Goal: Check status: Check status

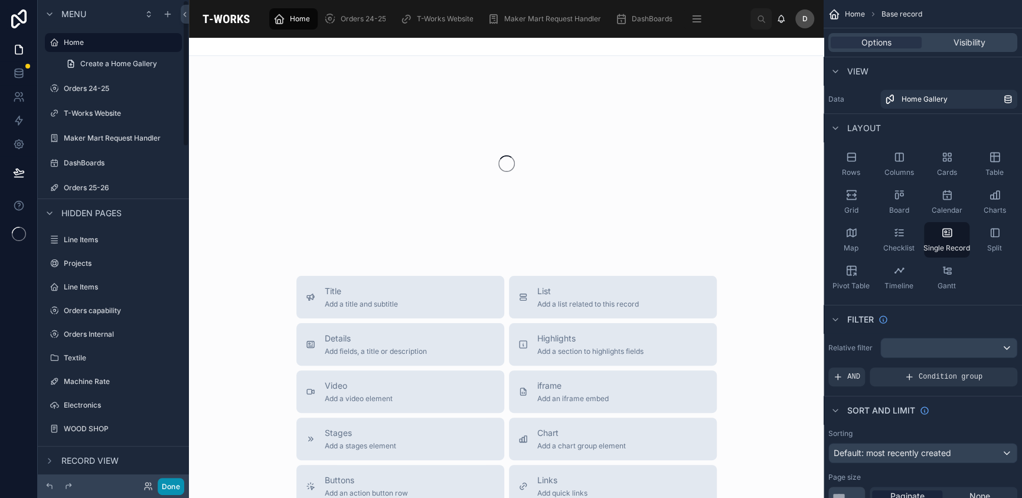
click at [173, 487] on button "Done" at bounding box center [171, 486] width 27 height 17
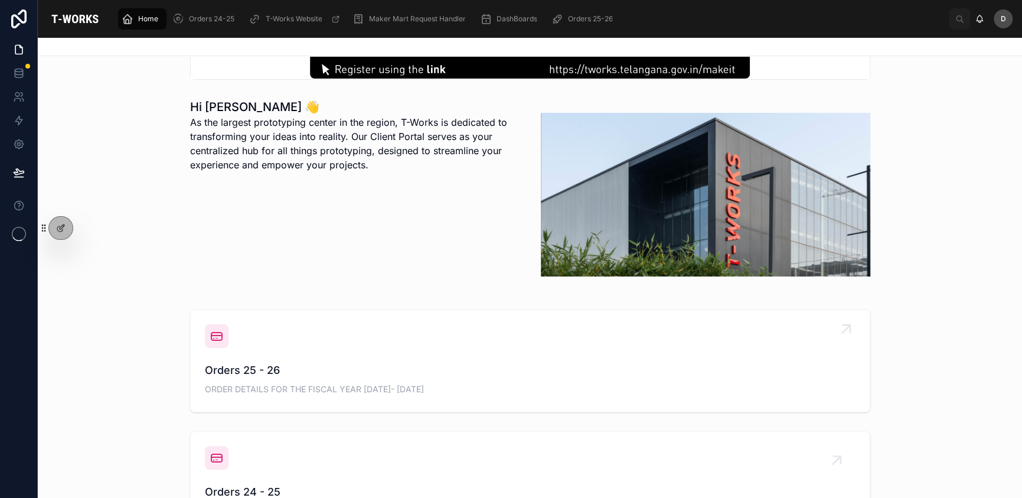
scroll to position [275, 0]
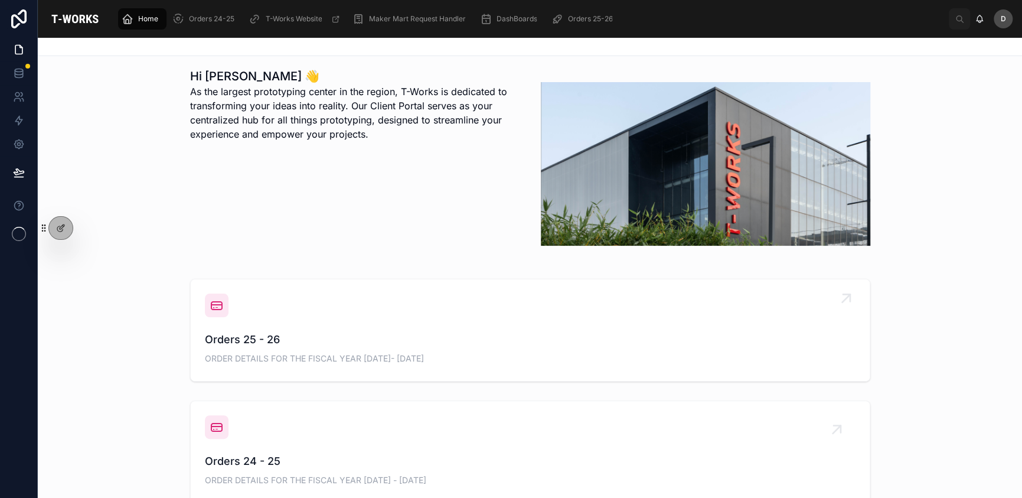
click at [435, 310] on div "Orders 25 - 26 ORDER DETAILS FOR THE FISCAL YEAR [DATE]- [DATE]" at bounding box center [530, 329] width 650 height 73
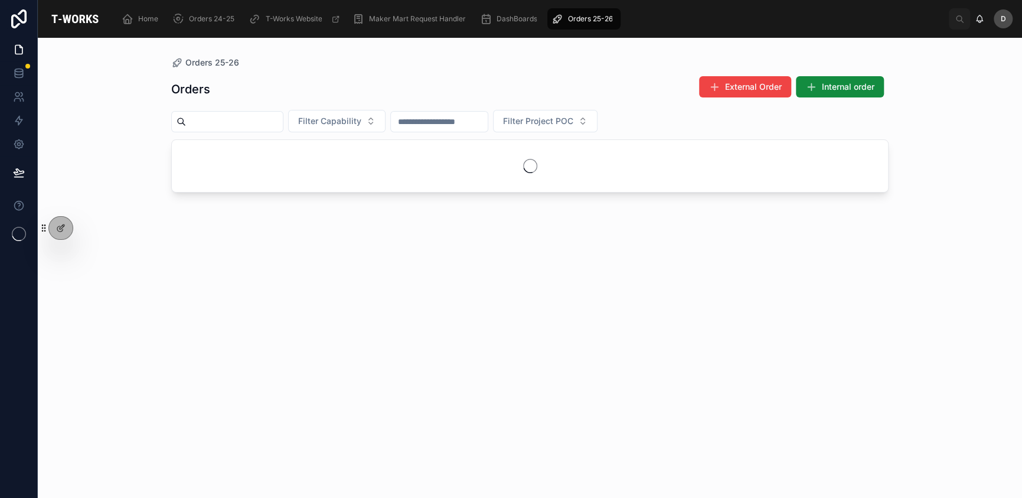
click at [283, 113] on input "text" at bounding box center [234, 121] width 97 height 17
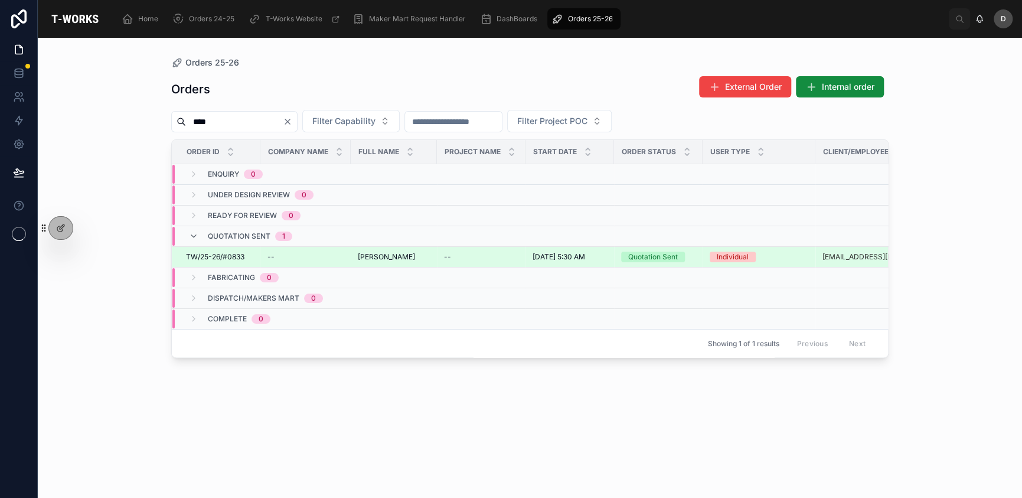
type input "****"
click at [373, 255] on span "[PERSON_NAME]" at bounding box center [386, 256] width 57 height 9
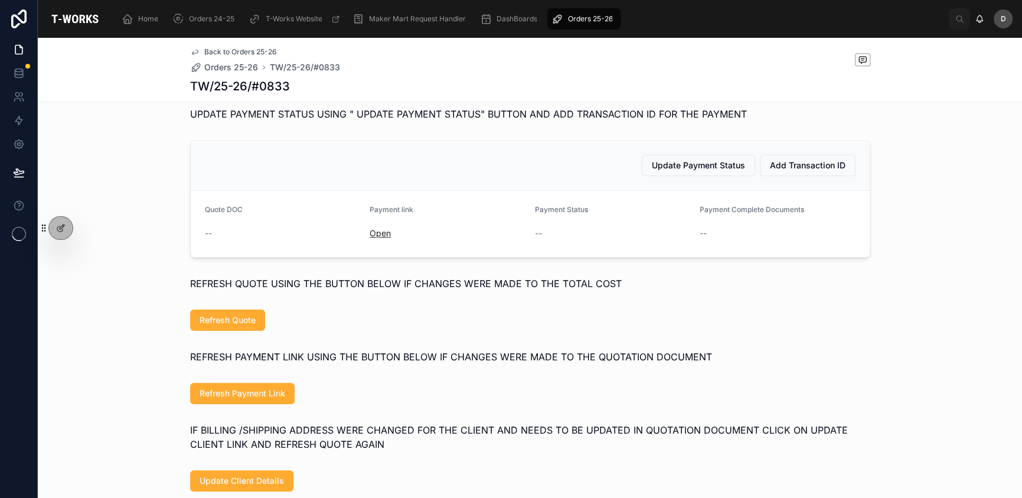
scroll to position [551, 0]
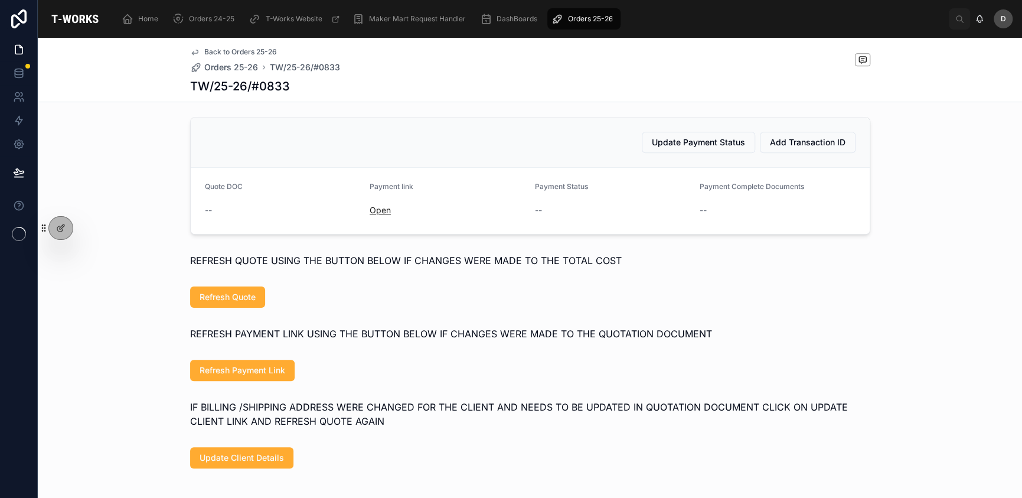
click at [379, 215] on link "Open" at bounding box center [379, 210] width 21 height 10
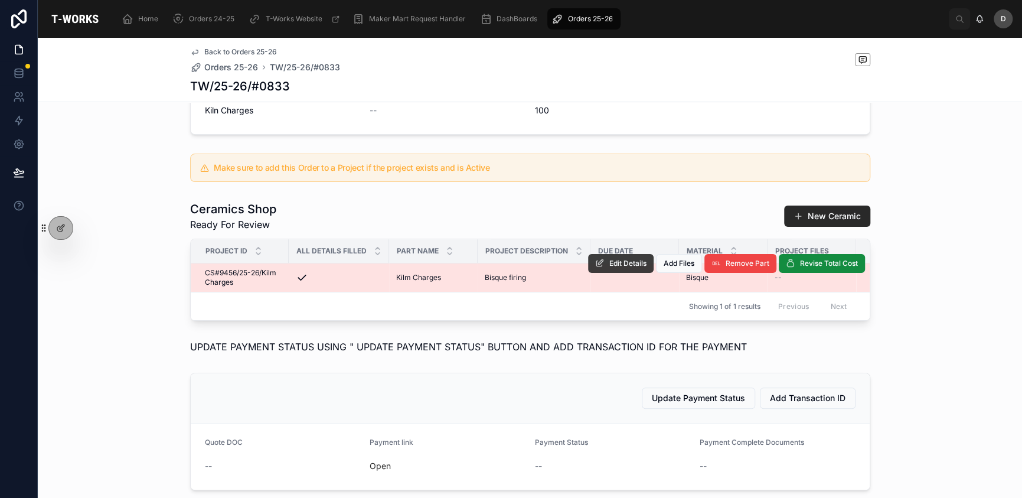
scroll to position [295, 0]
click at [614, 273] on button "Edit Details" at bounding box center [621, 263] width 66 height 19
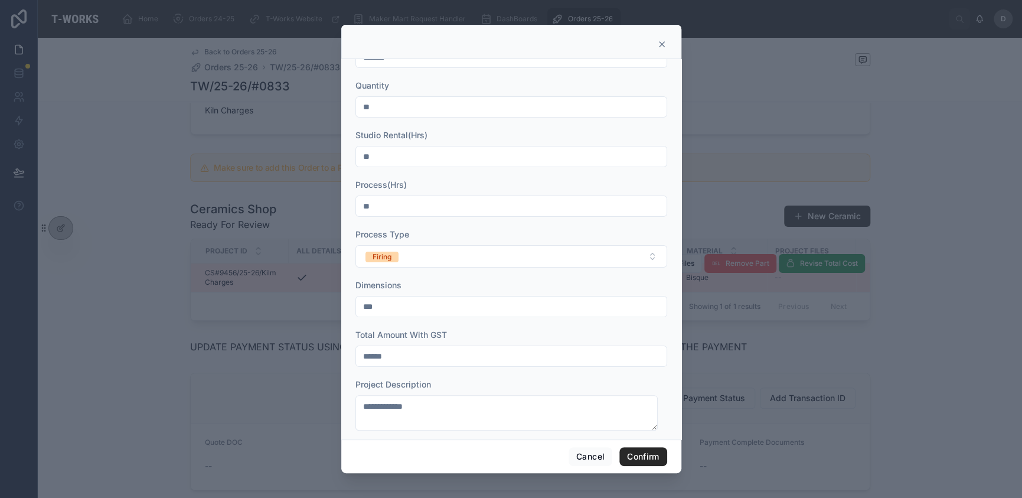
scroll to position [45, 0]
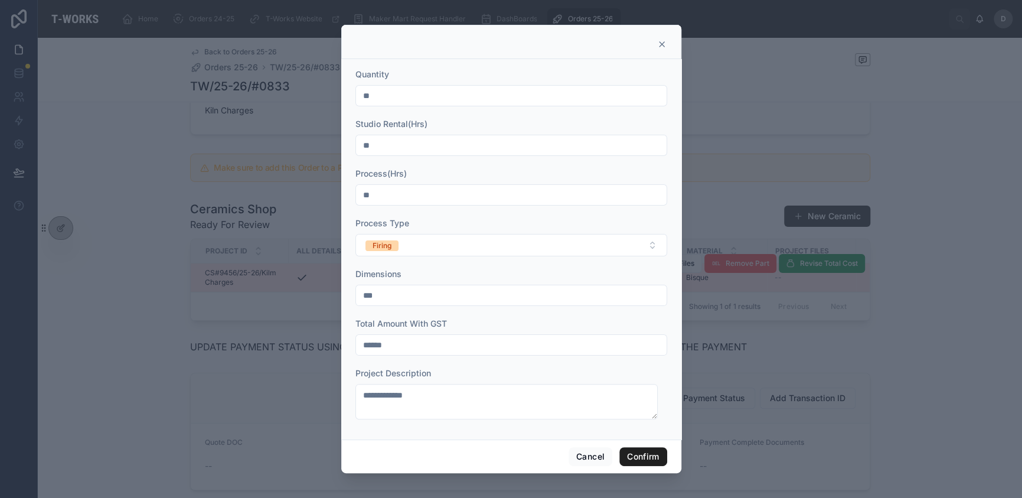
click at [645, 449] on button "Confirm" at bounding box center [642, 456] width 47 height 19
click at [641, 453] on button "Confirm" at bounding box center [642, 456] width 47 height 19
click at [589, 458] on button "Cancel" at bounding box center [590, 456] width 44 height 19
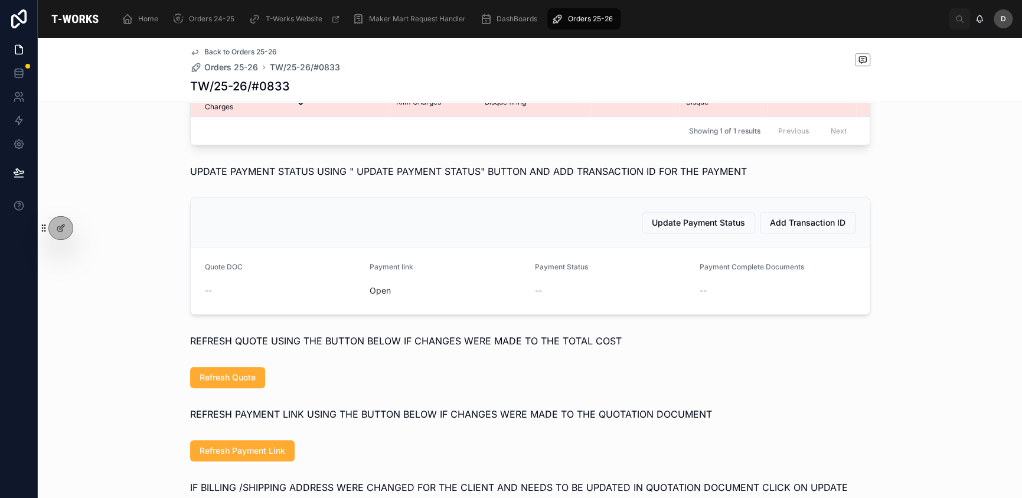
scroll to position [570, 0]
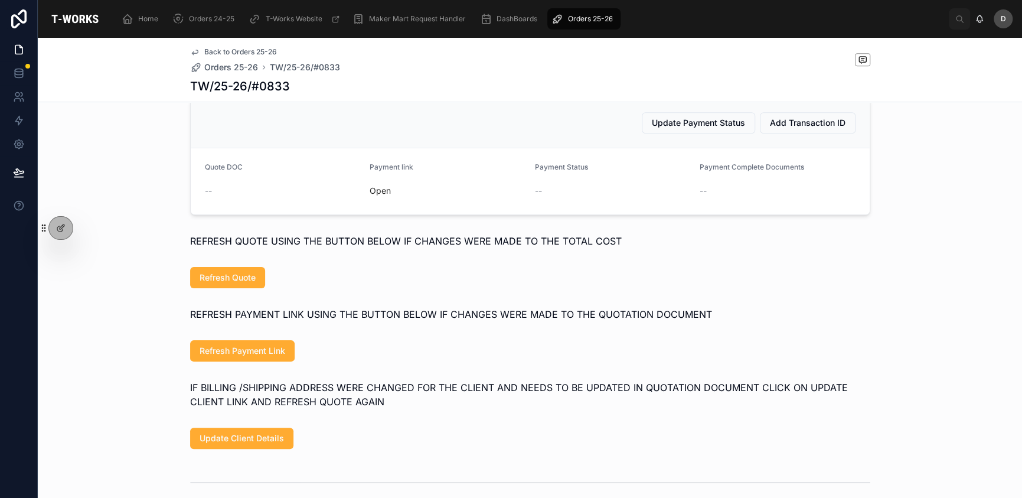
click at [225, 286] on div "Ready for Review 4 Quotation Sent 5 Fabricating 6 Dispatch/Makers Mart 7 Comple…" at bounding box center [530, 84] width 984 height 1076
click at [234, 283] on span "Refresh Quote" at bounding box center [228, 278] width 56 height 12
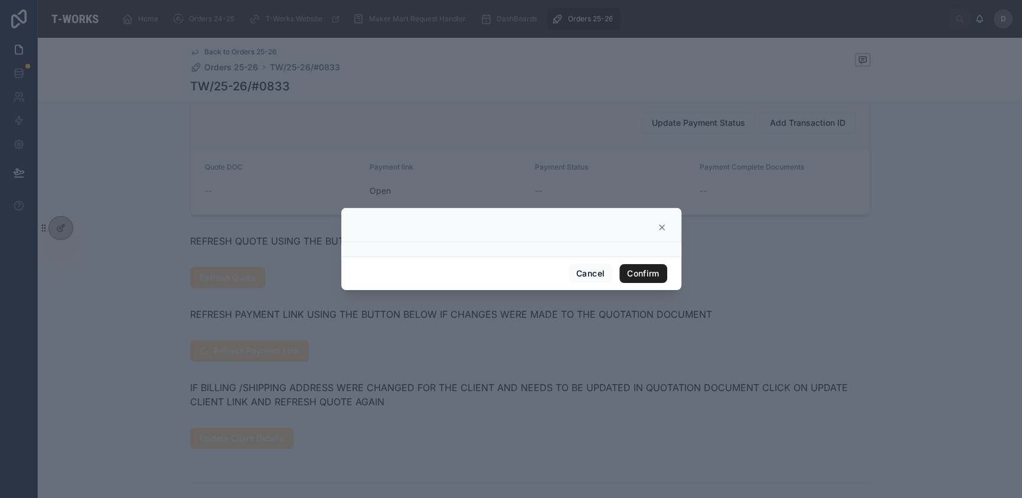
click at [638, 270] on button "Confirm" at bounding box center [642, 273] width 47 height 19
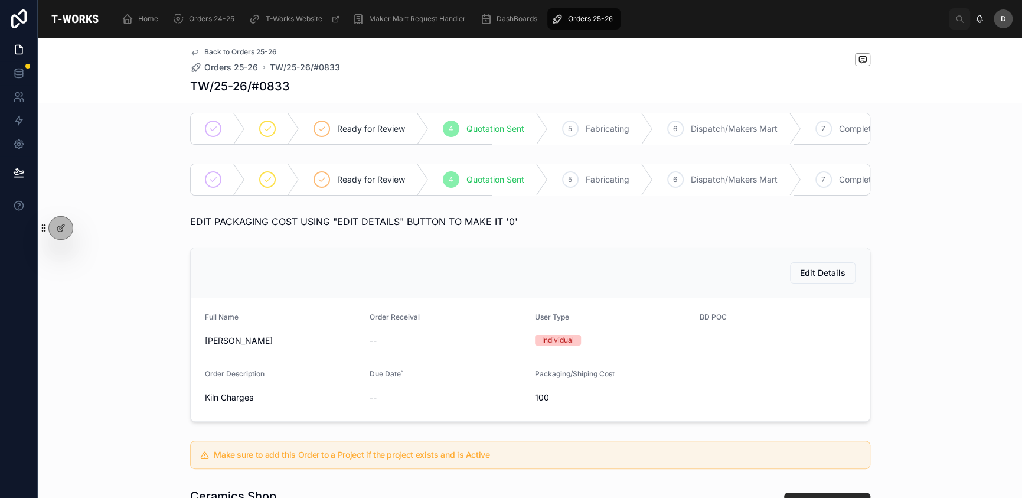
scroll to position [0, 0]
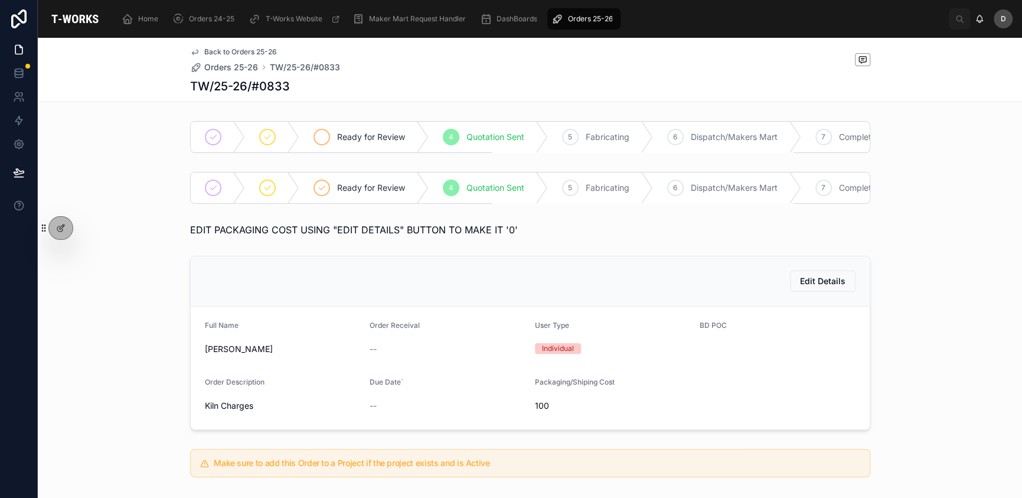
click at [358, 137] on span "Ready for Review" at bounding box center [371, 137] width 68 height 12
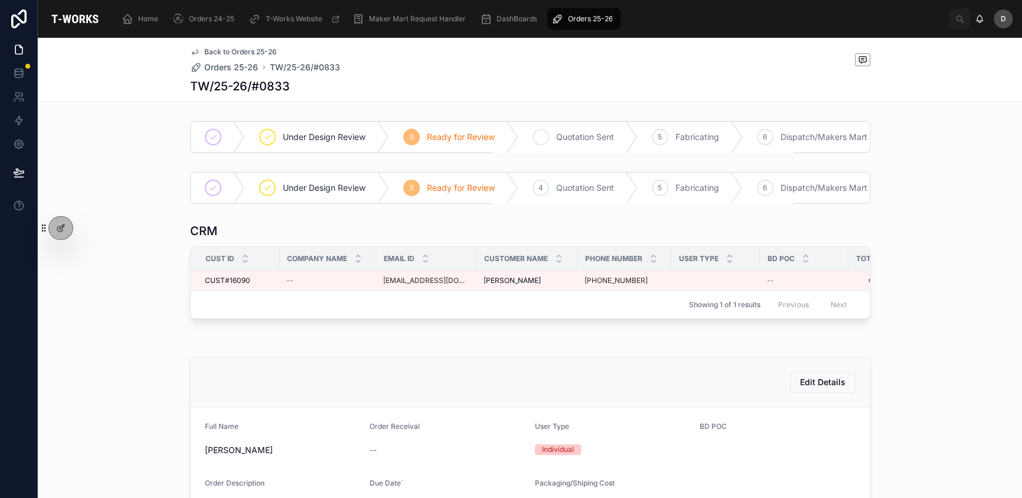
click at [579, 142] on span "Quotation Sent" at bounding box center [585, 137] width 58 height 12
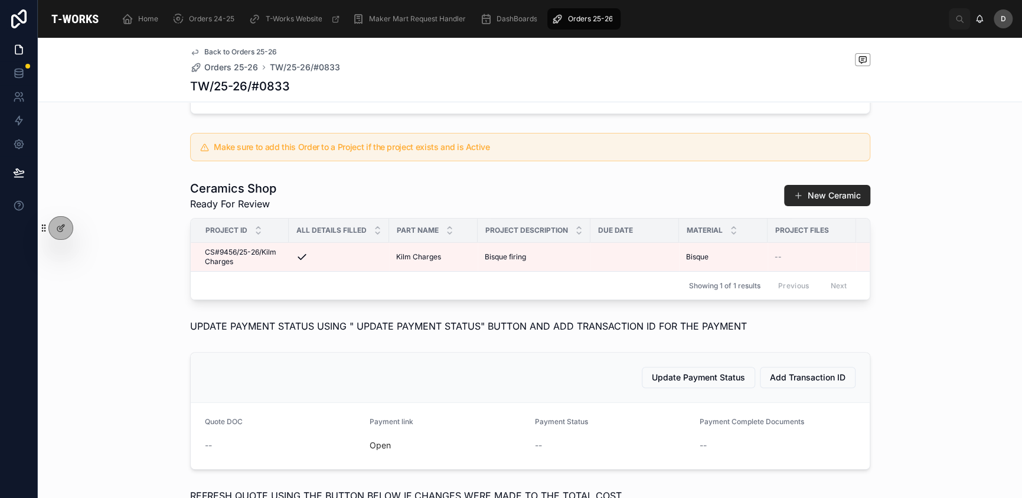
scroll to position [433, 0]
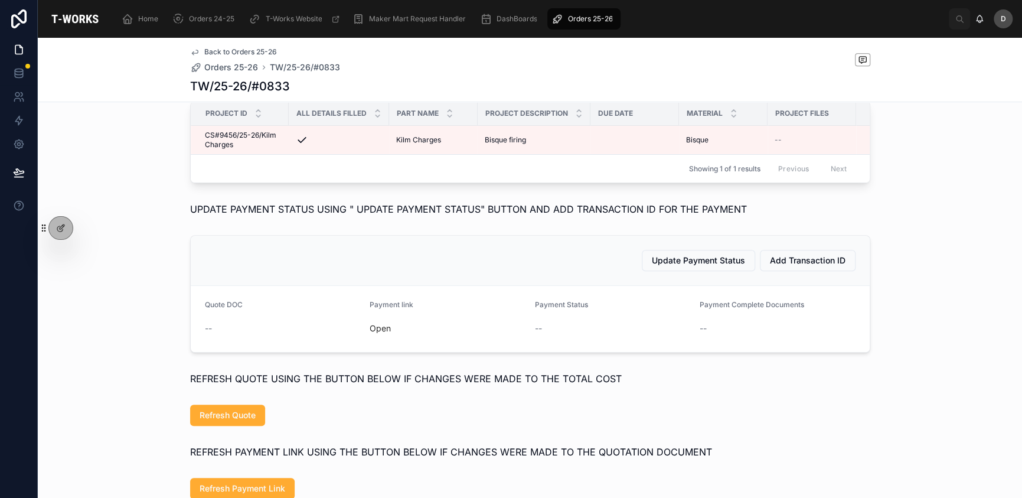
click at [209, 334] on div "--" at bounding box center [283, 328] width 156 height 12
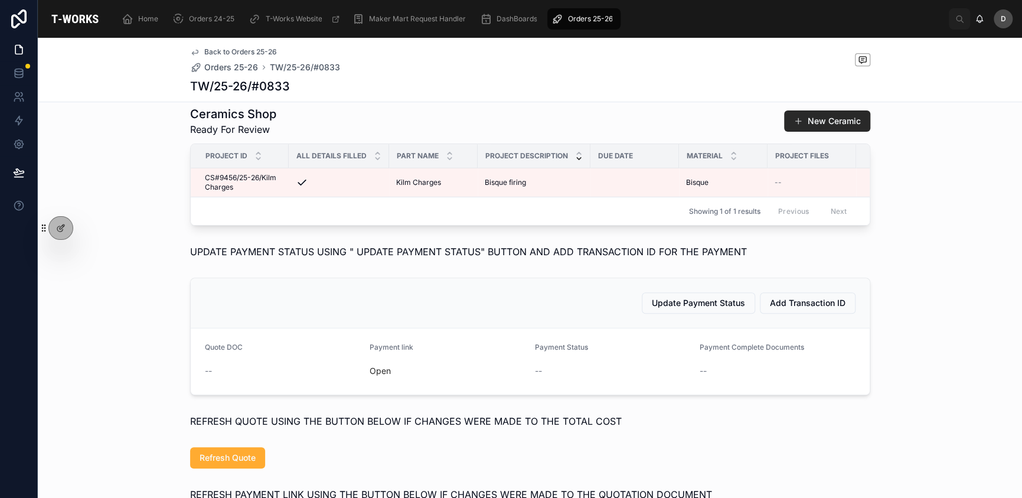
scroll to position [354, 0]
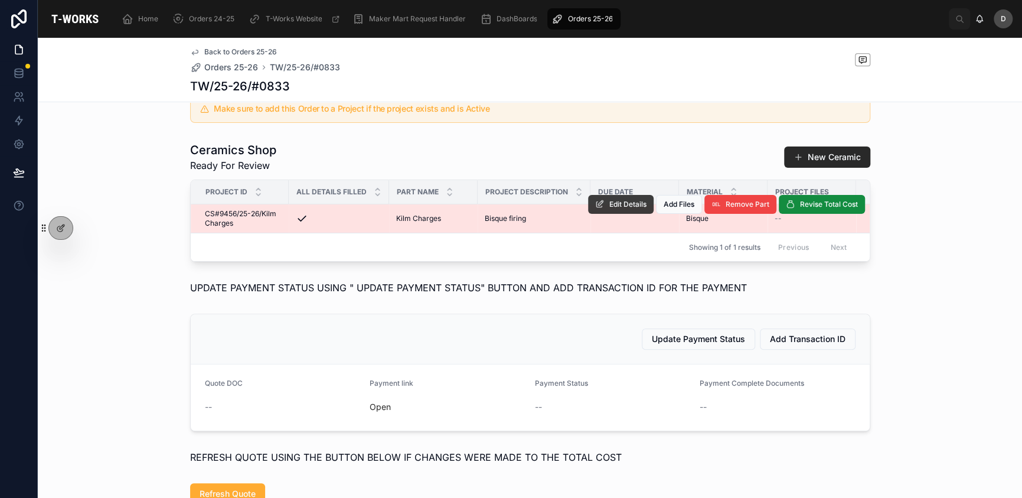
click at [609, 209] on span "Edit Details" at bounding box center [627, 204] width 37 height 9
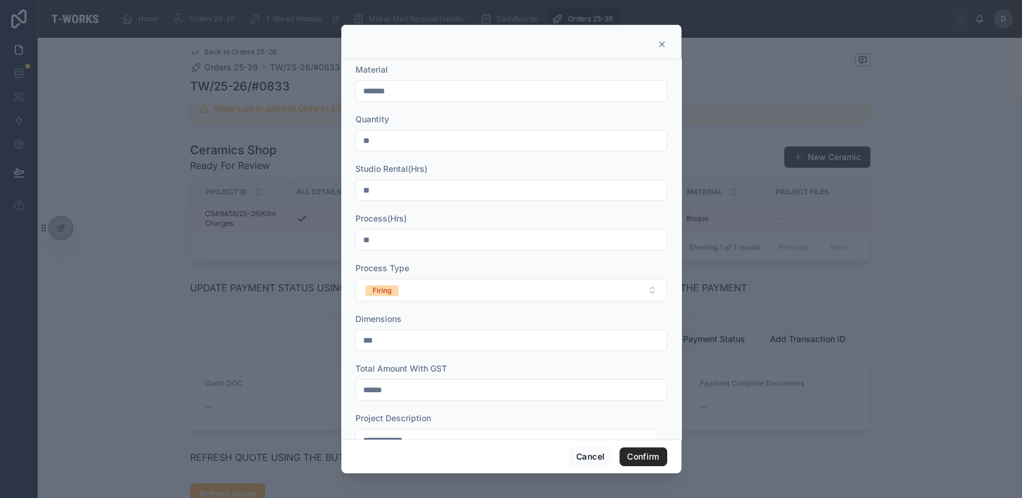
click at [662, 45] on icon at bounding box center [661, 44] width 5 height 5
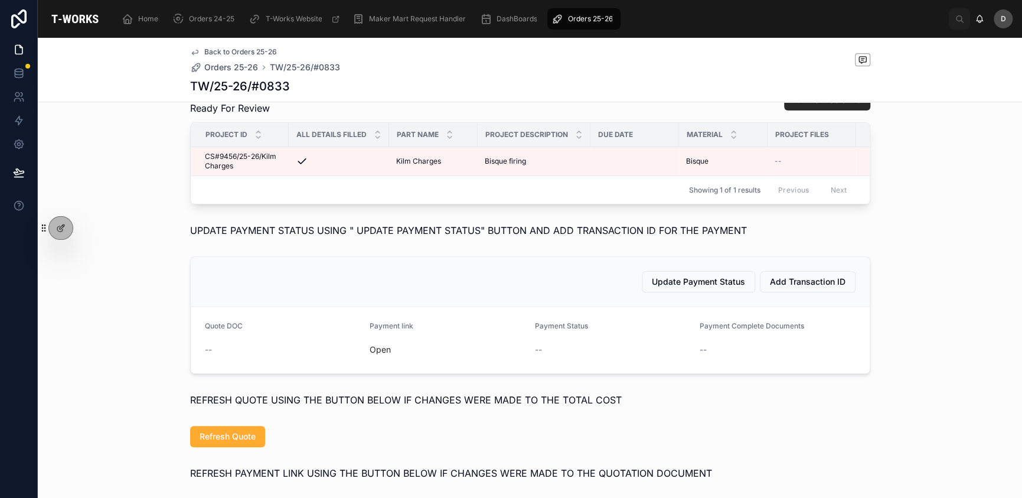
scroll to position [492, 0]
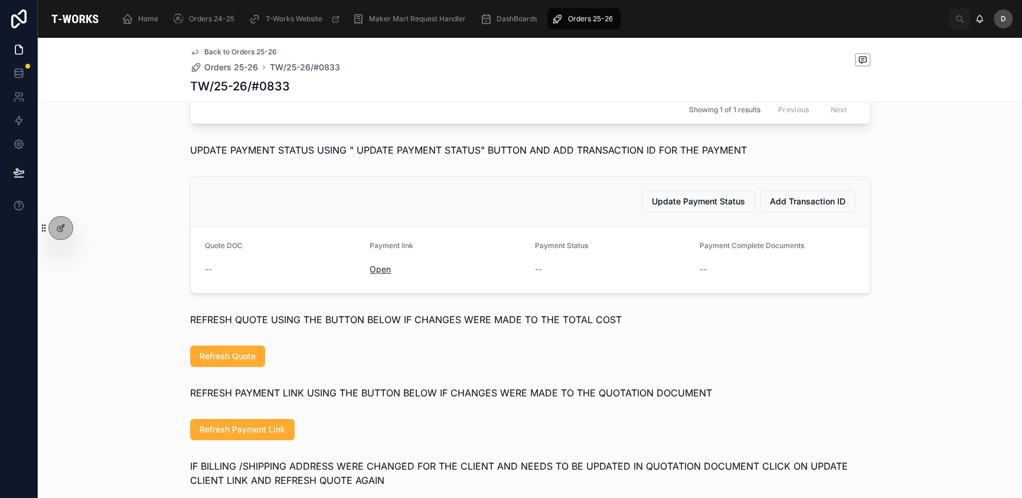
click at [377, 274] on link "Open" at bounding box center [379, 269] width 21 height 10
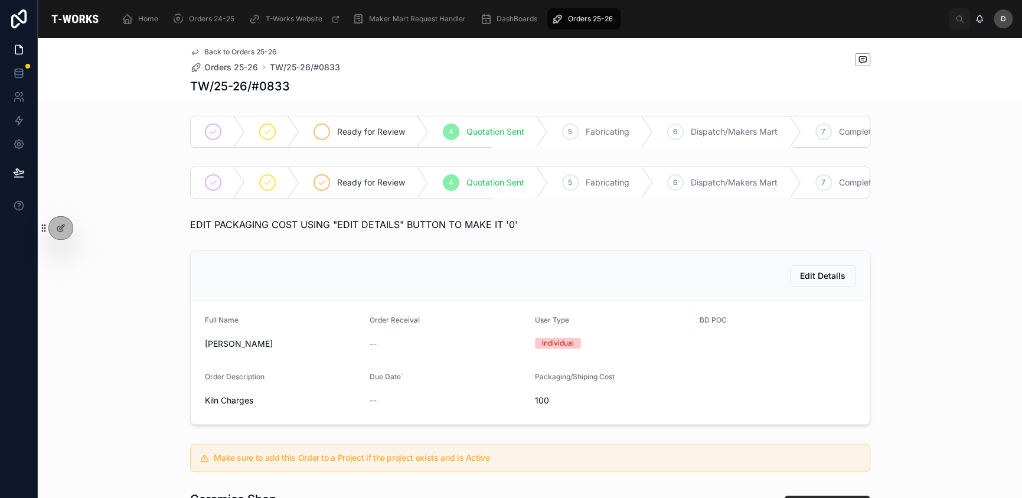
scroll to position [0, 0]
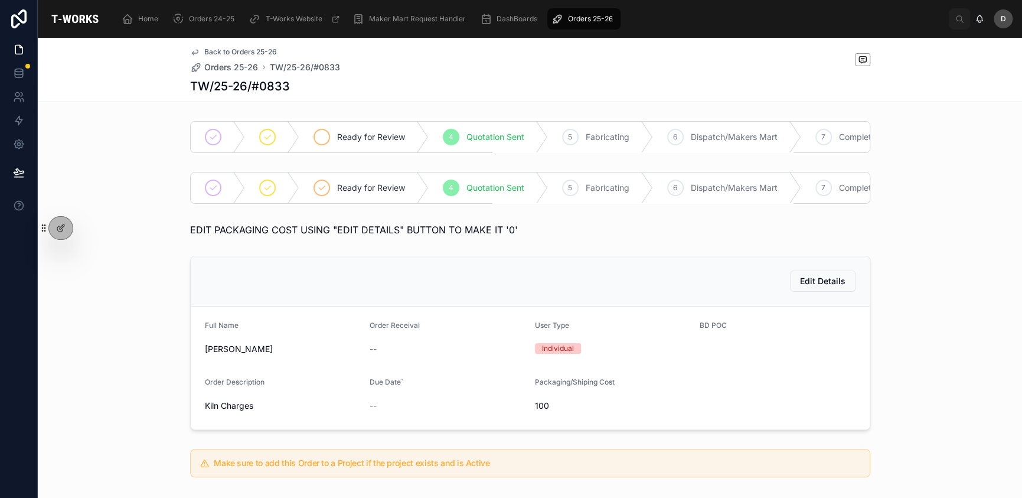
click at [349, 132] on span "Ready for Review" at bounding box center [371, 137] width 68 height 12
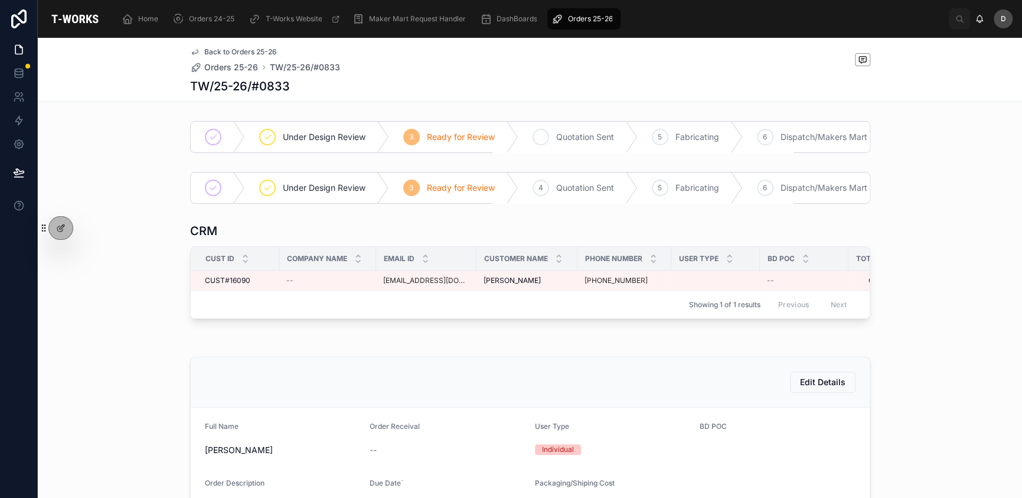
click at [567, 138] on span "Quotation Sent" at bounding box center [585, 137] width 58 height 12
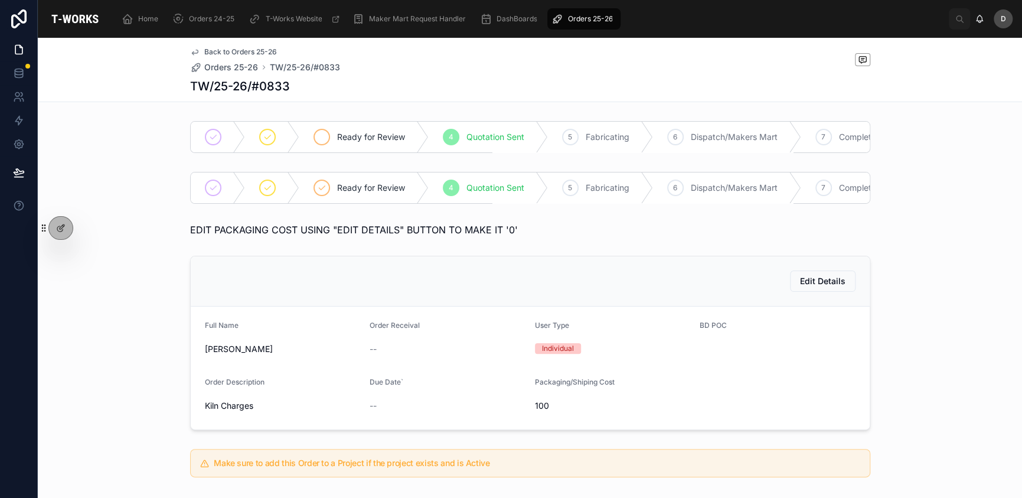
click at [361, 123] on div "Ready for Review" at bounding box center [363, 137] width 129 height 31
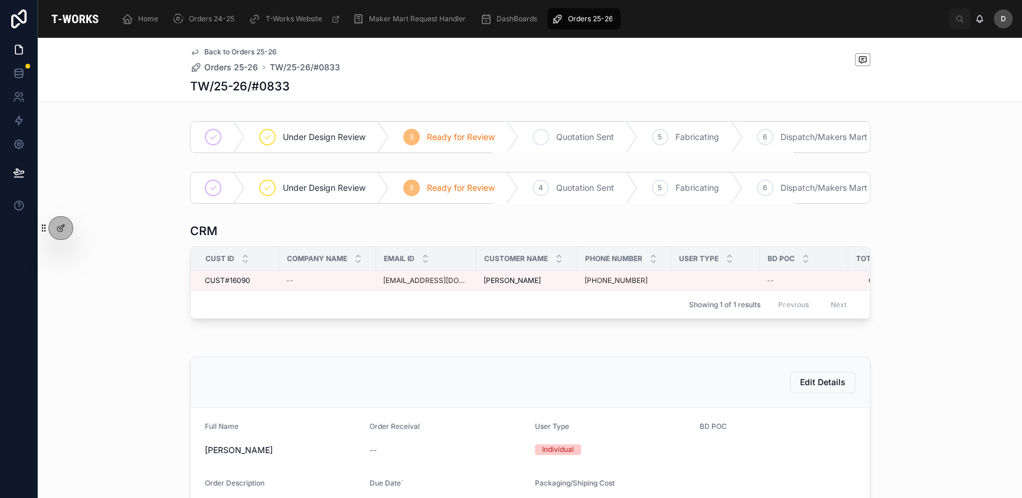
click at [561, 142] on div "4 Quotation Sent" at bounding box center [577, 137] width 119 height 31
click at [547, 131] on div "4 Quotation Sent" at bounding box center [577, 137] width 119 height 31
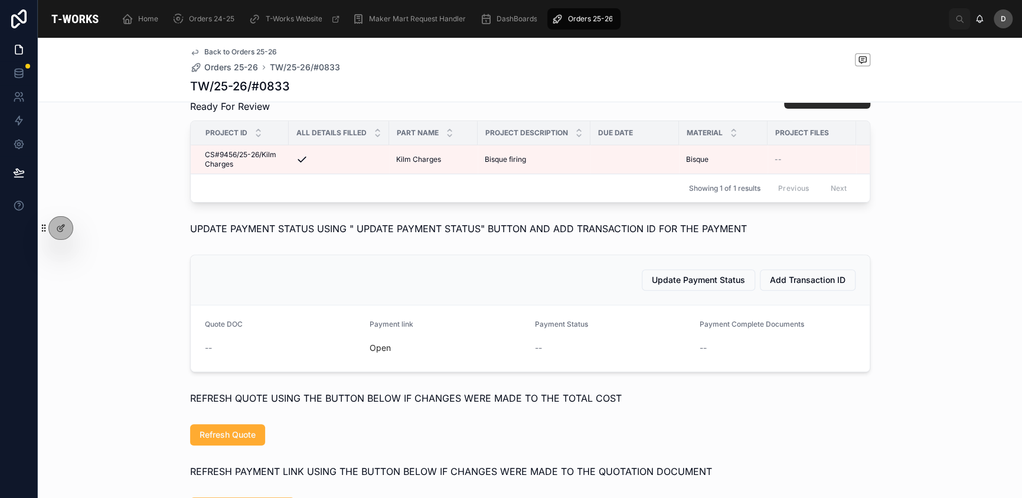
scroll to position [334, 0]
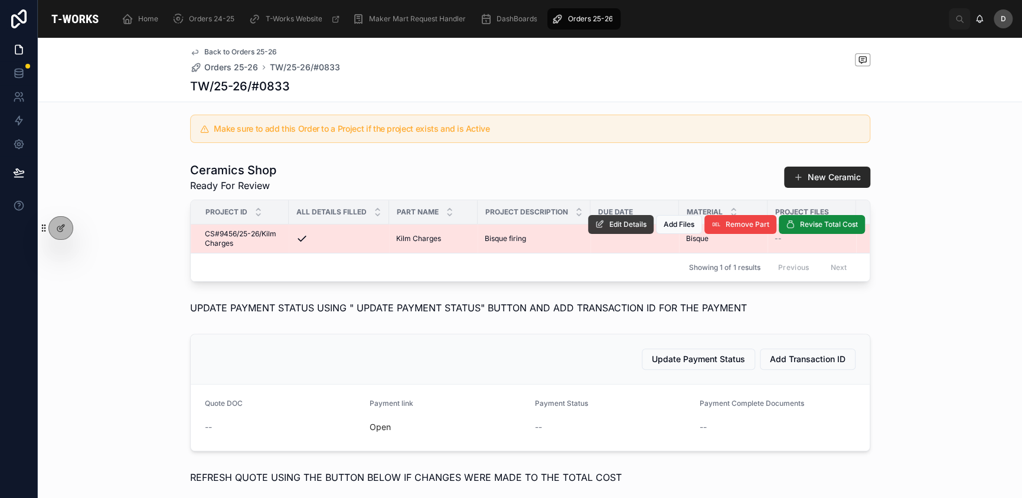
click at [609, 229] on span "Edit Details" at bounding box center [627, 224] width 37 height 9
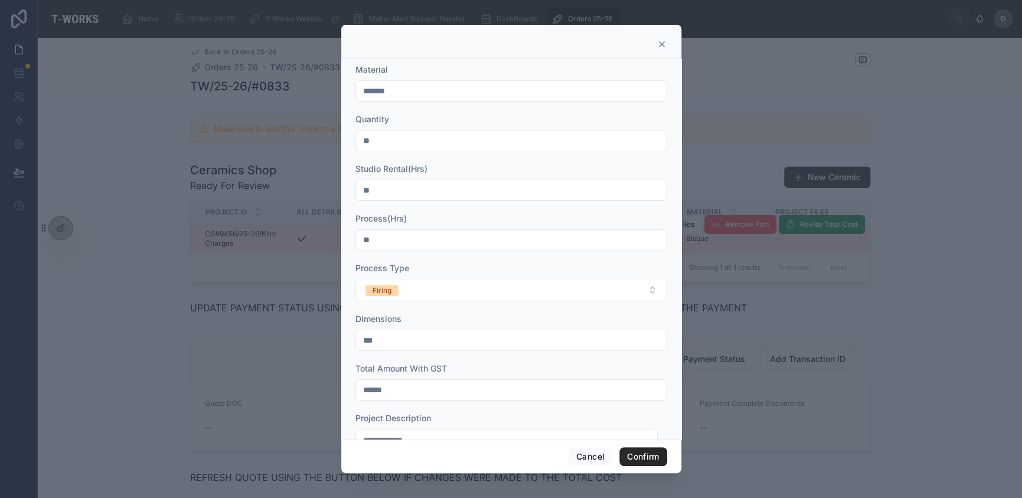
click at [668, 40] on div at bounding box center [511, 42] width 340 height 34
click at [663, 44] on icon at bounding box center [661, 44] width 9 height 9
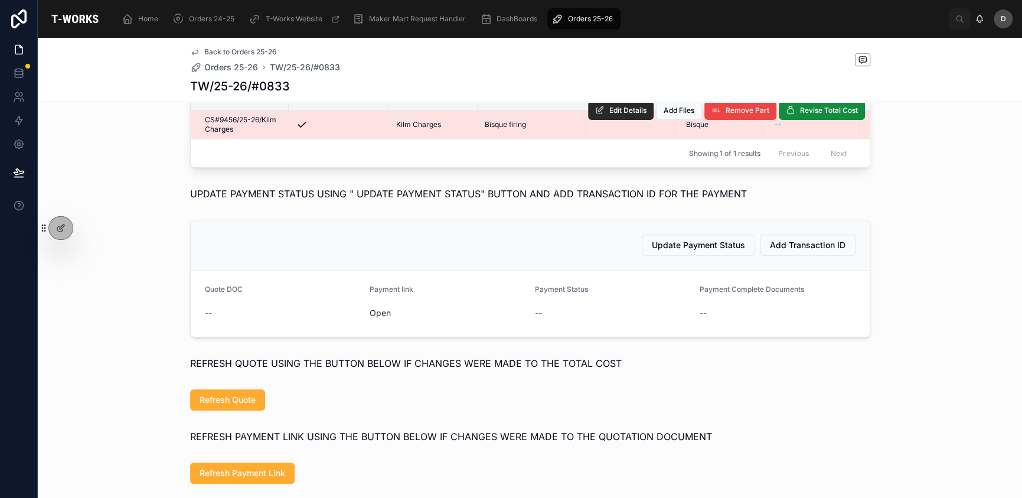
scroll to position [354, 0]
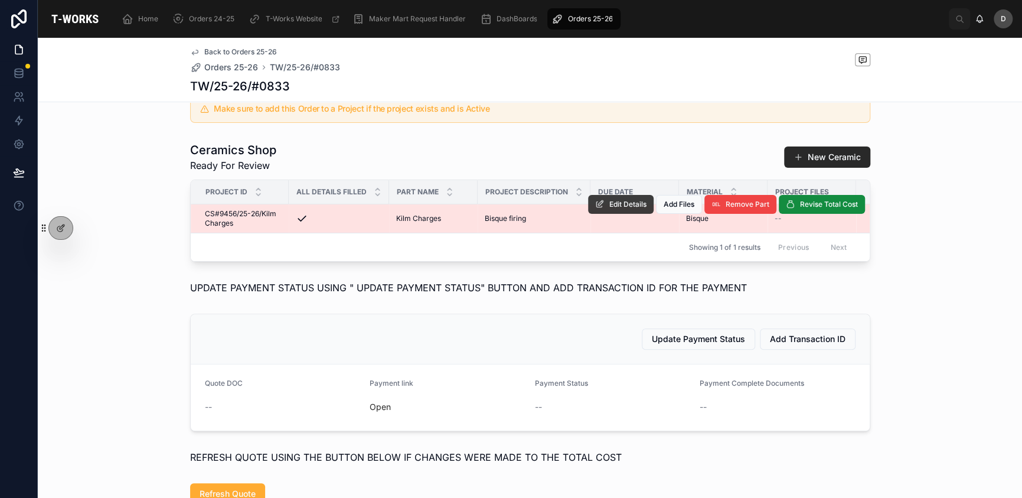
click at [631, 209] on span "Edit Details" at bounding box center [627, 204] width 37 height 9
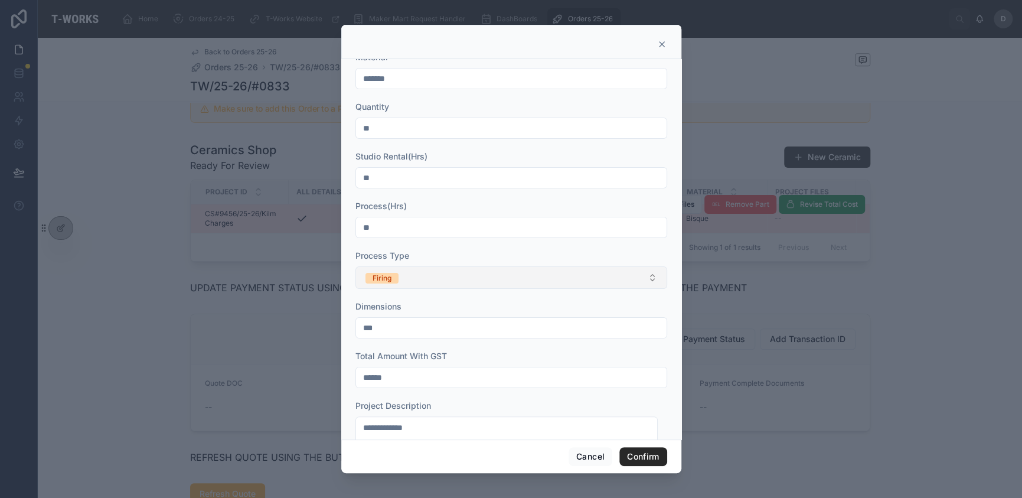
scroll to position [45, 0]
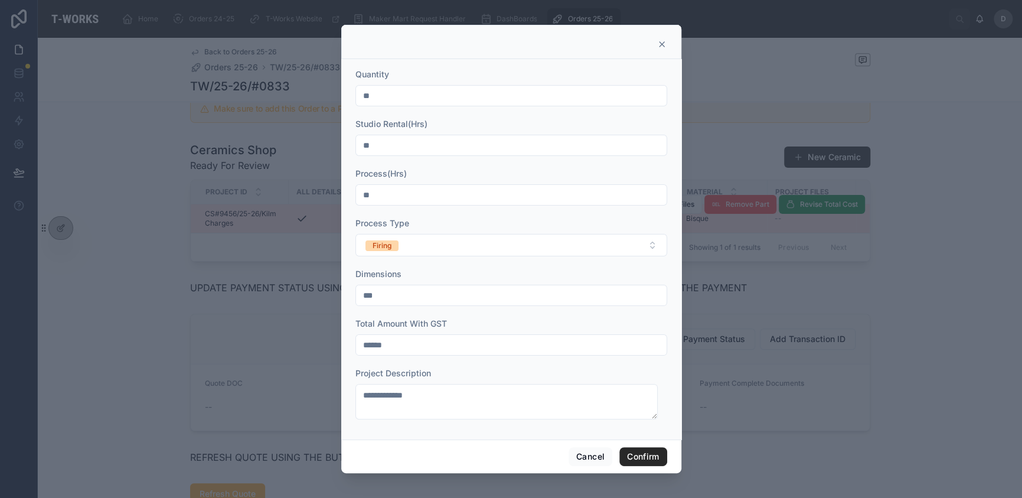
click at [660, 40] on icon at bounding box center [661, 44] width 9 height 9
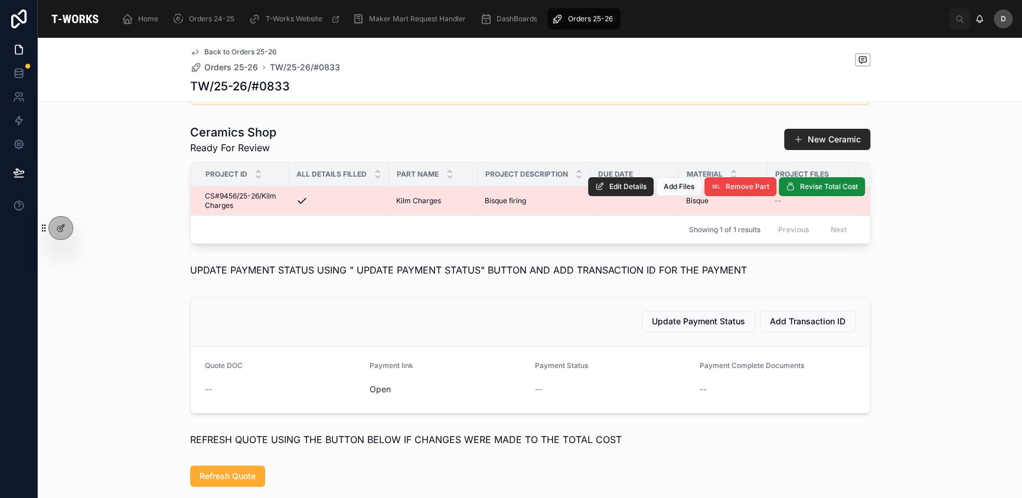
scroll to position [393, 0]
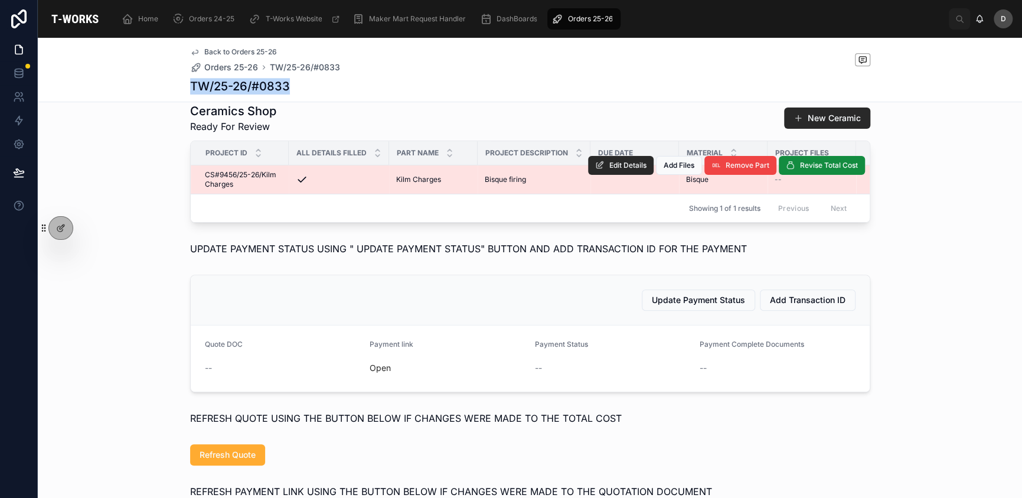
drag, startPoint x: 263, startPoint y: 88, endPoint x: 182, endPoint y: 92, distance: 80.4
click at [182, 92] on div "Back to Orders 25-26 Orders 25-26 TW/25-26/#0833 TW/25-26/#0833" at bounding box center [530, 70] width 984 height 64
copy h1 "TW/25-26/#0833"
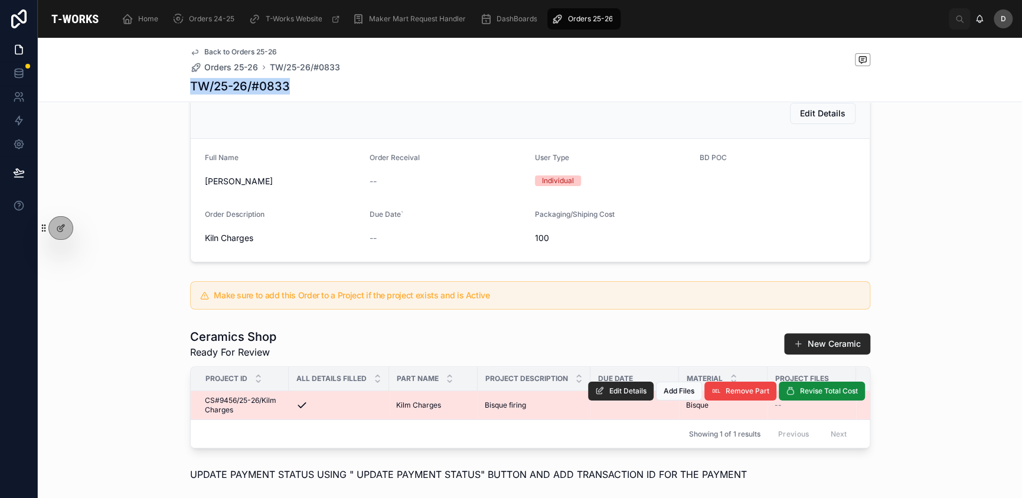
scroll to position [138, 0]
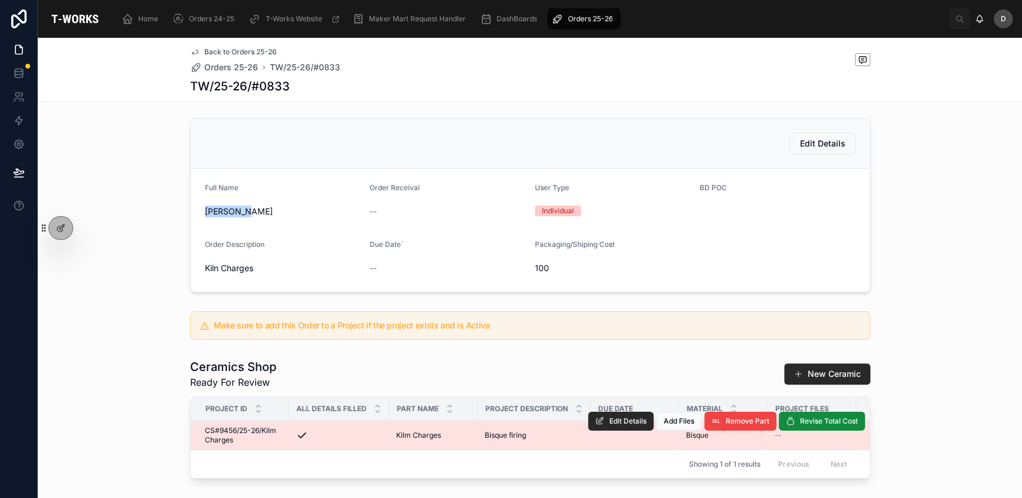
drag, startPoint x: 241, startPoint y: 231, endPoint x: 201, endPoint y: 230, distance: 39.6
click at [205, 217] on span "[PERSON_NAME]" at bounding box center [283, 211] width 156 height 12
copy span "[PERSON_NAME]"
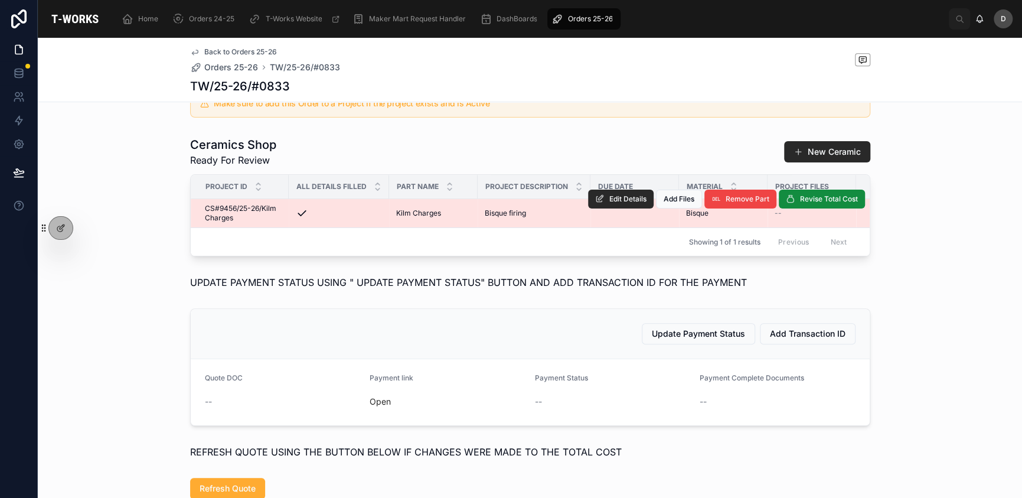
scroll to position [374, 0]
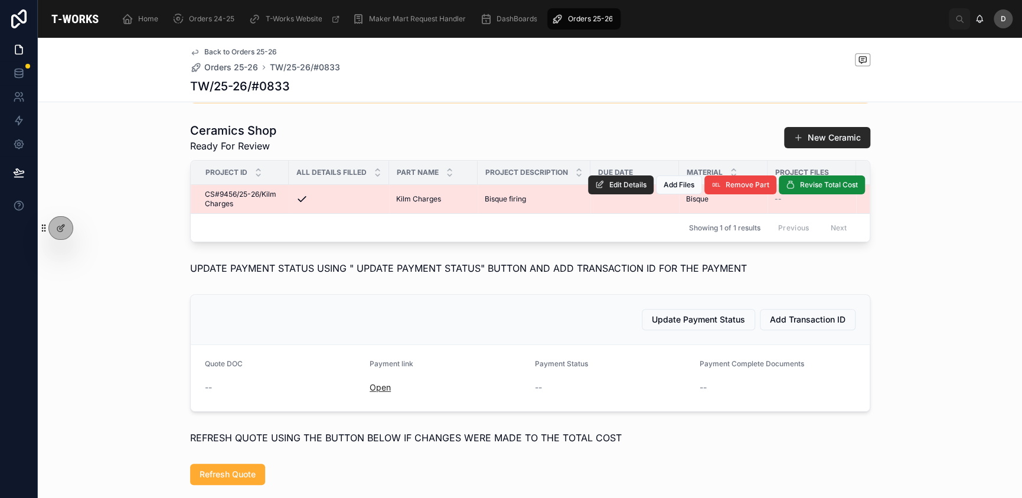
click at [382, 392] on link "Open" at bounding box center [379, 387] width 21 height 10
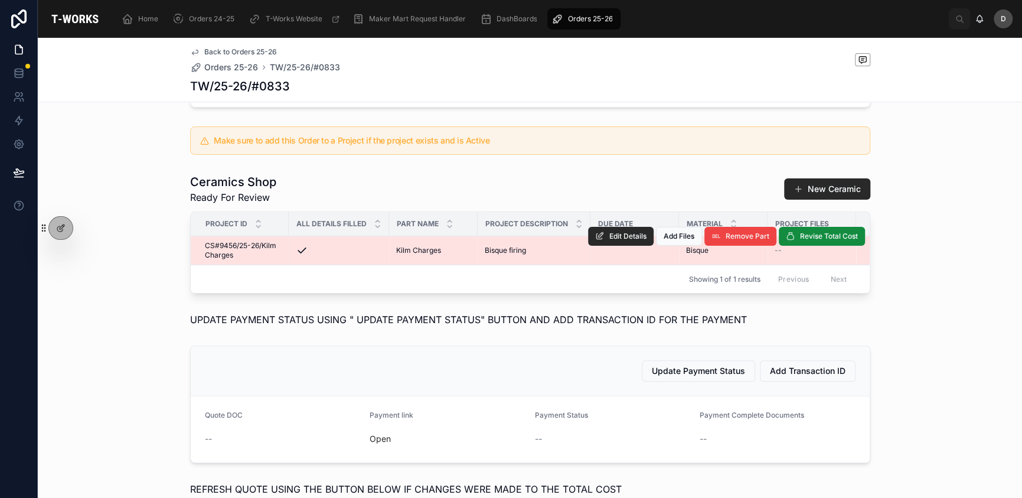
scroll to position [354, 0]
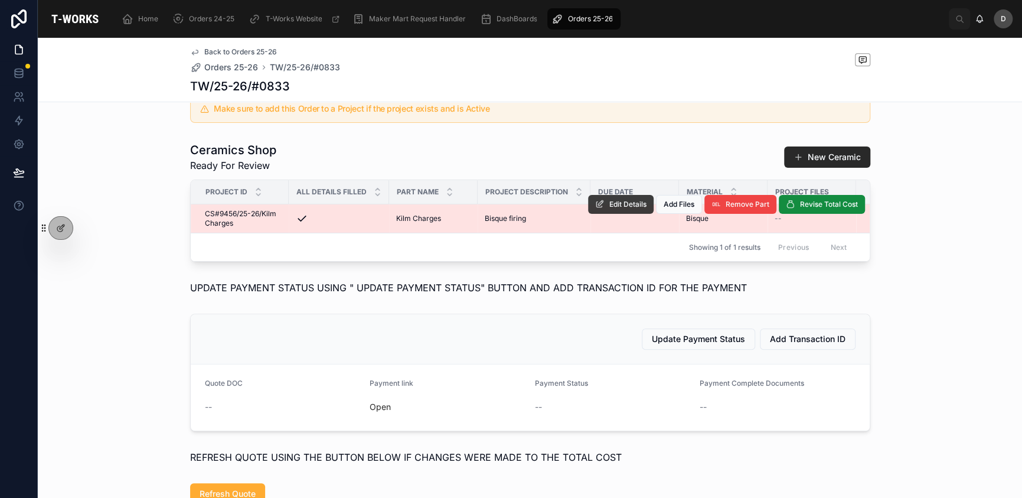
click at [596, 209] on icon at bounding box center [599, 204] width 9 height 9
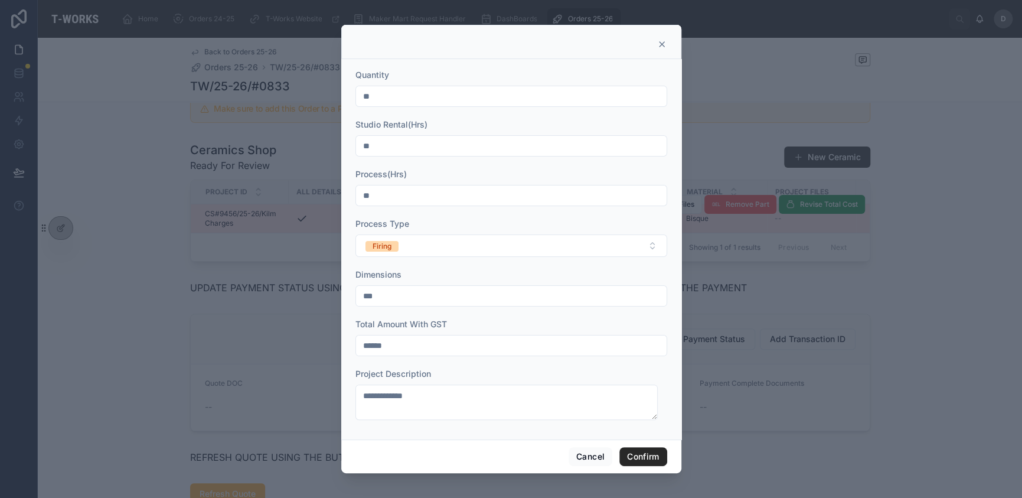
scroll to position [45, 0]
click at [661, 39] on div at bounding box center [511, 42] width 340 height 34
click at [663, 42] on icon at bounding box center [661, 44] width 5 height 5
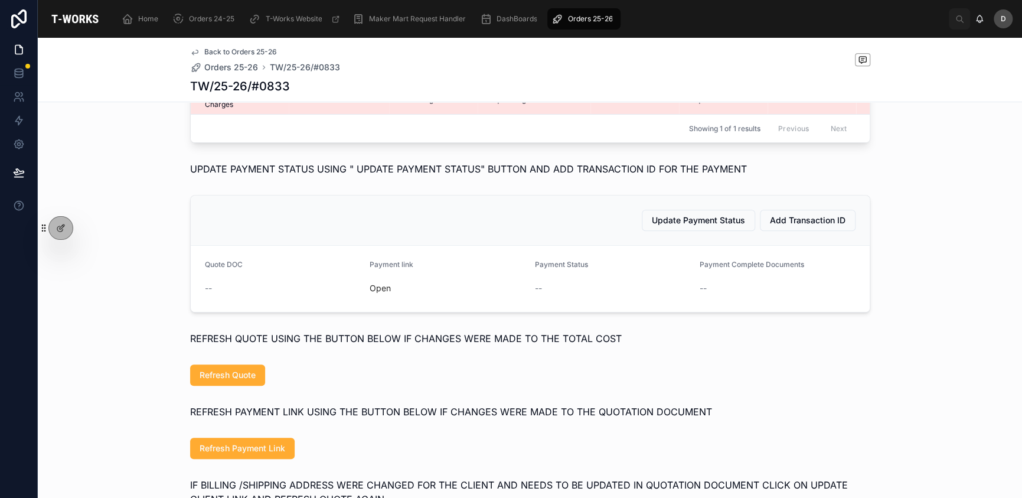
scroll to position [492, 0]
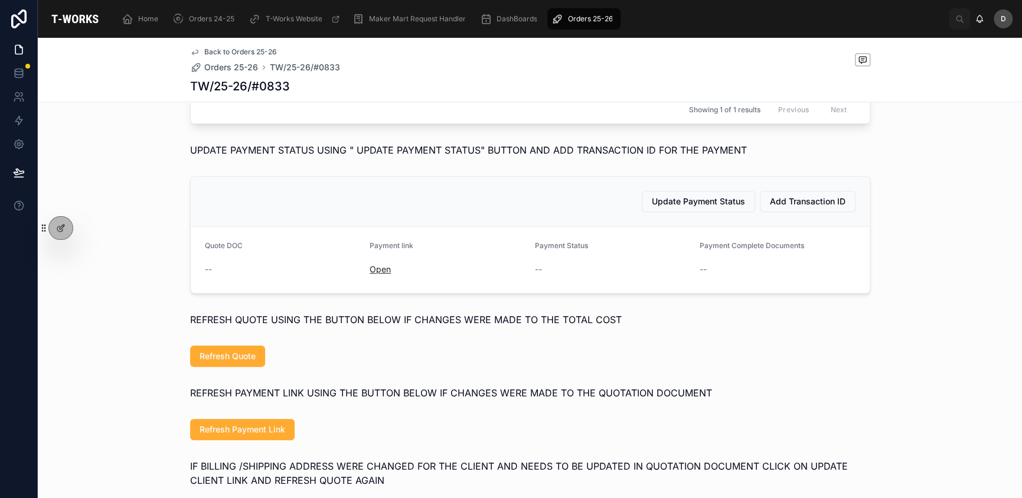
click at [375, 274] on link "Open" at bounding box center [379, 269] width 21 height 10
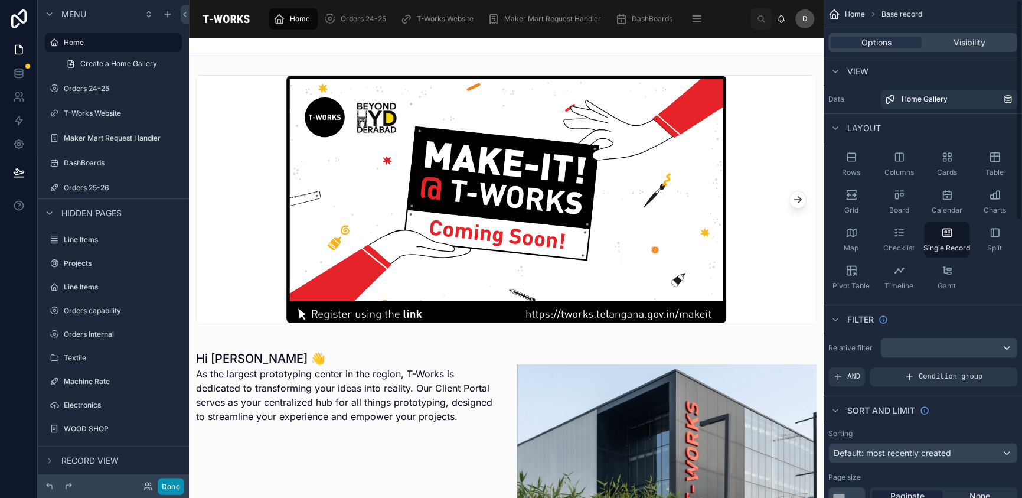
click at [178, 490] on button "Done" at bounding box center [171, 486] width 27 height 17
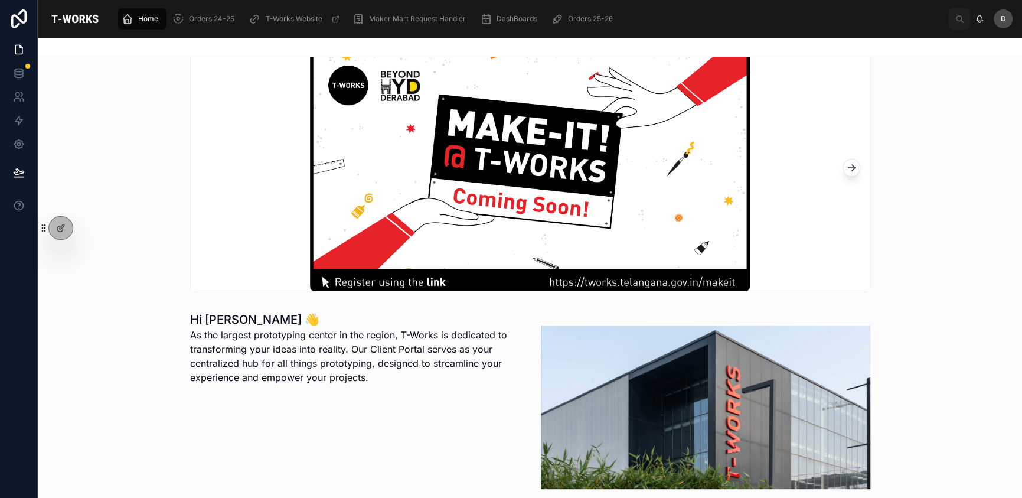
scroll to position [157, 0]
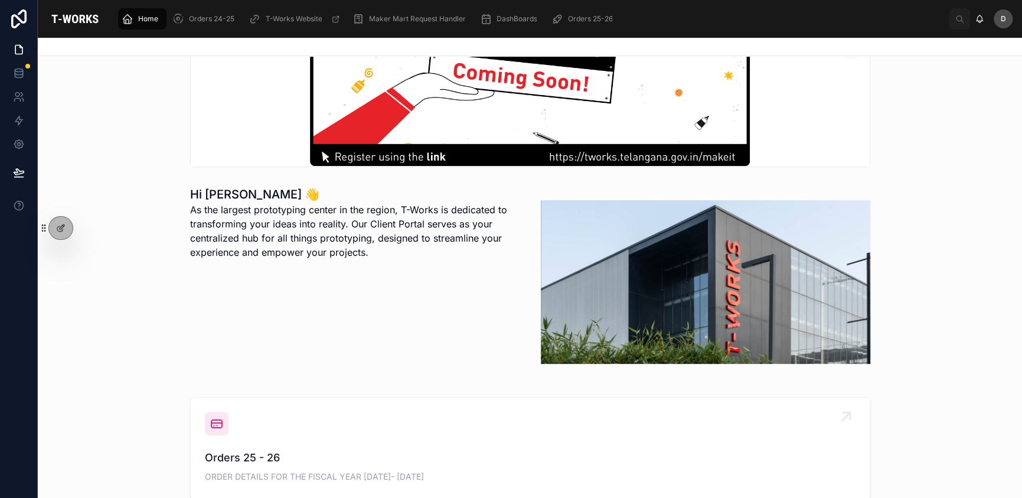
click at [390, 426] on div "Orders 25 - 26 ORDER DETAILS FOR THE FISCAL YEAR [DATE]- [DATE]" at bounding box center [530, 447] width 650 height 73
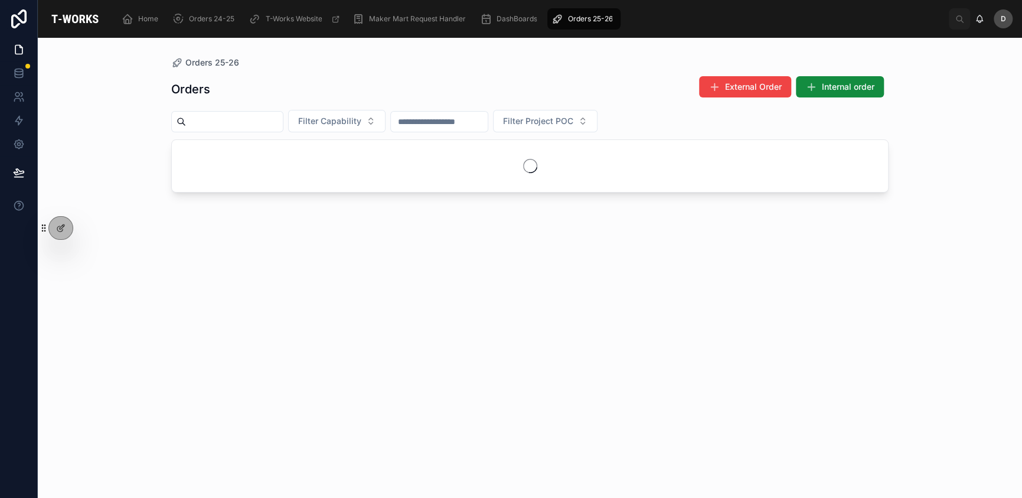
click at [283, 132] on div "Orders External Order Internal order Filter Capability Filter Project POC" at bounding box center [529, 275] width 717 height 415
drag, startPoint x: 286, startPoint y: 126, endPoint x: 294, endPoint y: 118, distance: 11.3
click at [283, 126] on input "text" at bounding box center [234, 121] width 97 height 17
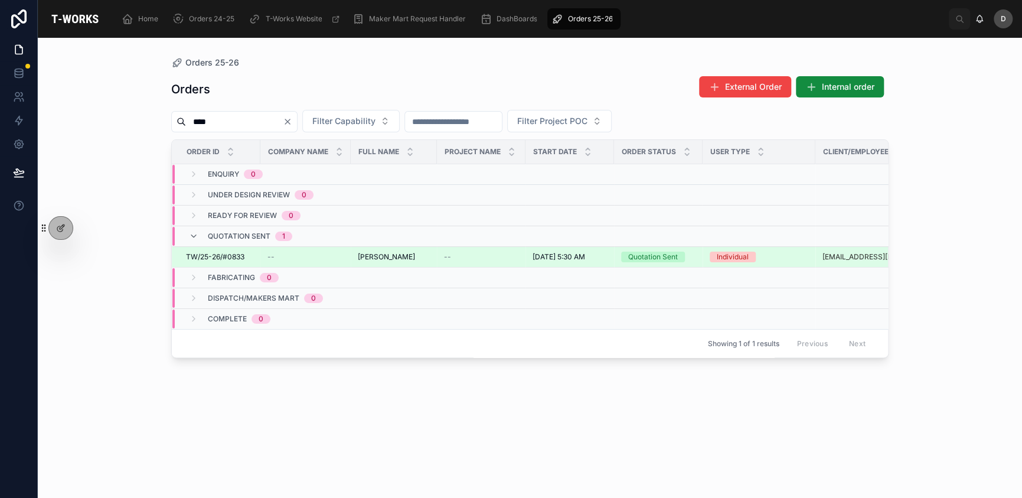
type input "****"
click at [368, 258] on span "[PERSON_NAME]" at bounding box center [386, 256] width 57 height 9
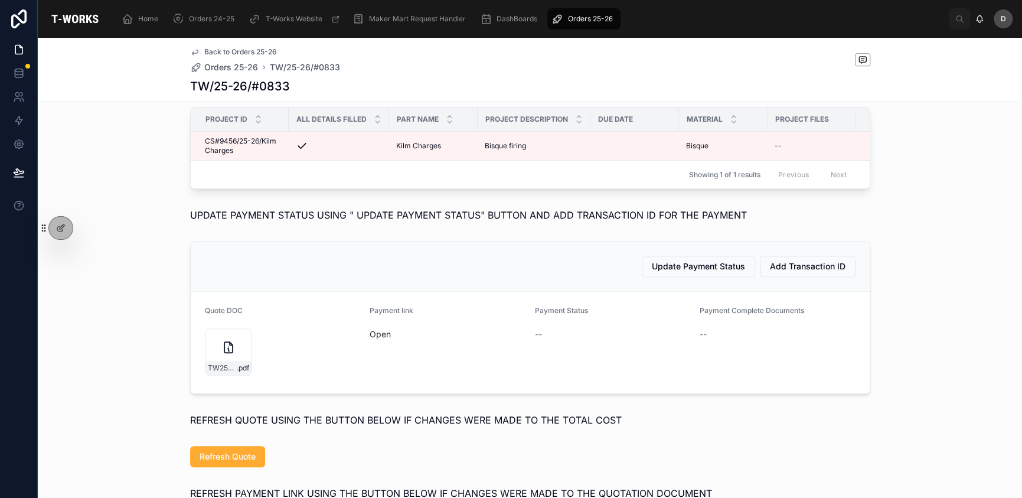
scroll to position [492, 0]
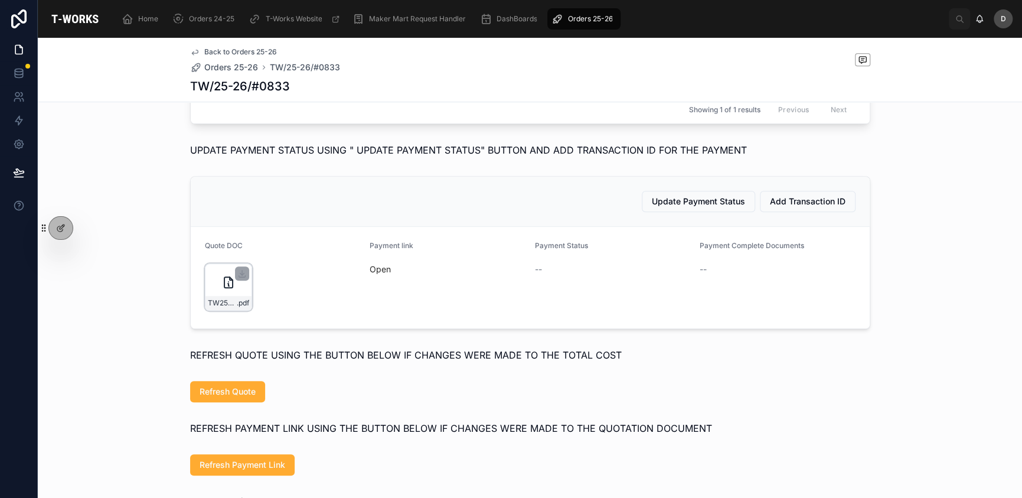
click at [205, 306] on div "TW25-26#0833 .pdf" at bounding box center [228, 286] width 47 height 47
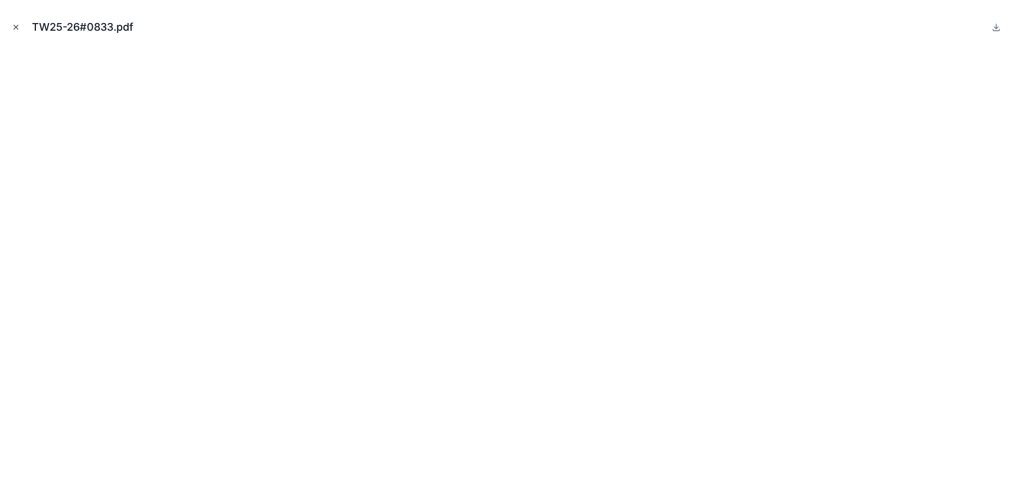
click at [14, 28] on icon "Close modal" at bounding box center [16, 27] width 8 height 8
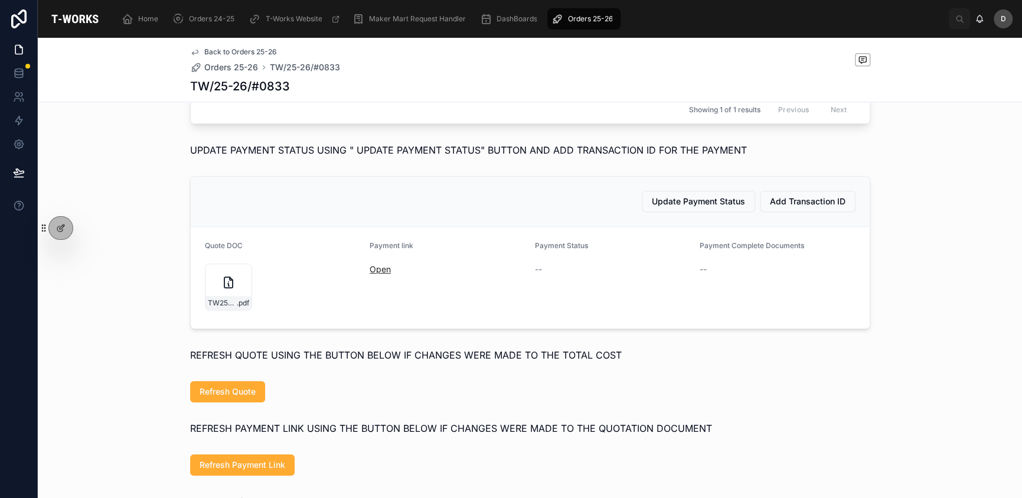
click at [378, 274] on link "Open" at bounding box center [379, 269] width 21 height 10
